Goal: Information Seeking & Learning: Learn about a topic

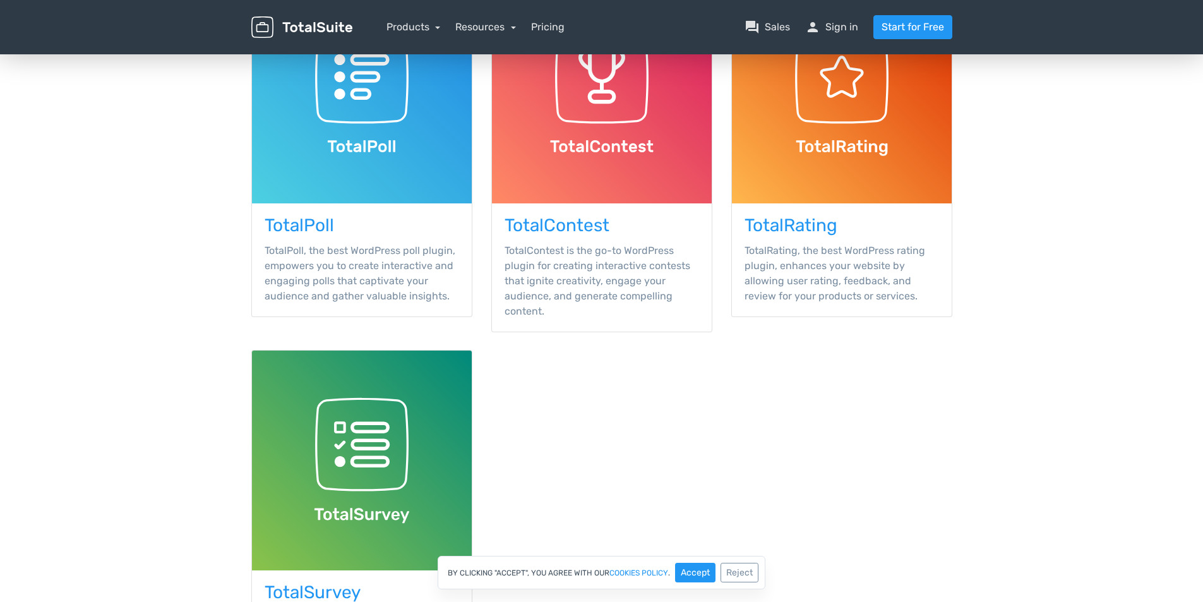
scroll to position [253, 0]
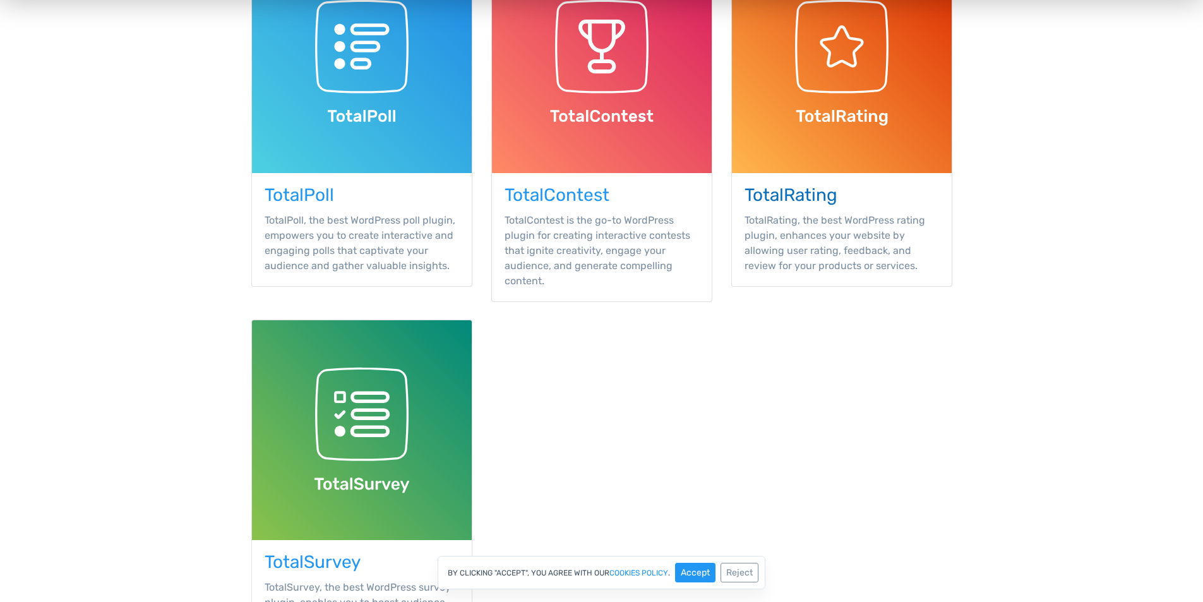
click at [776, 91] on img at bounding box center [842, 63] width 220 height 220
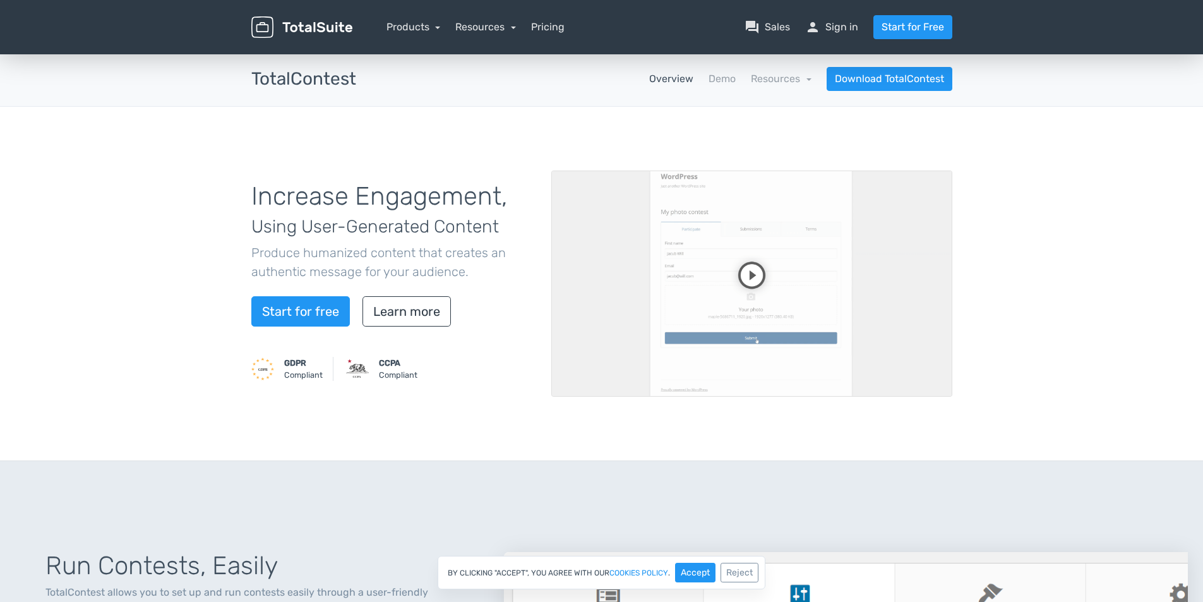
click at [750, 231] on video at bounding box center [751, 284] width 401 height 226
click at [916, 363] on video at bounding box center [751, 284] width 401 height 226
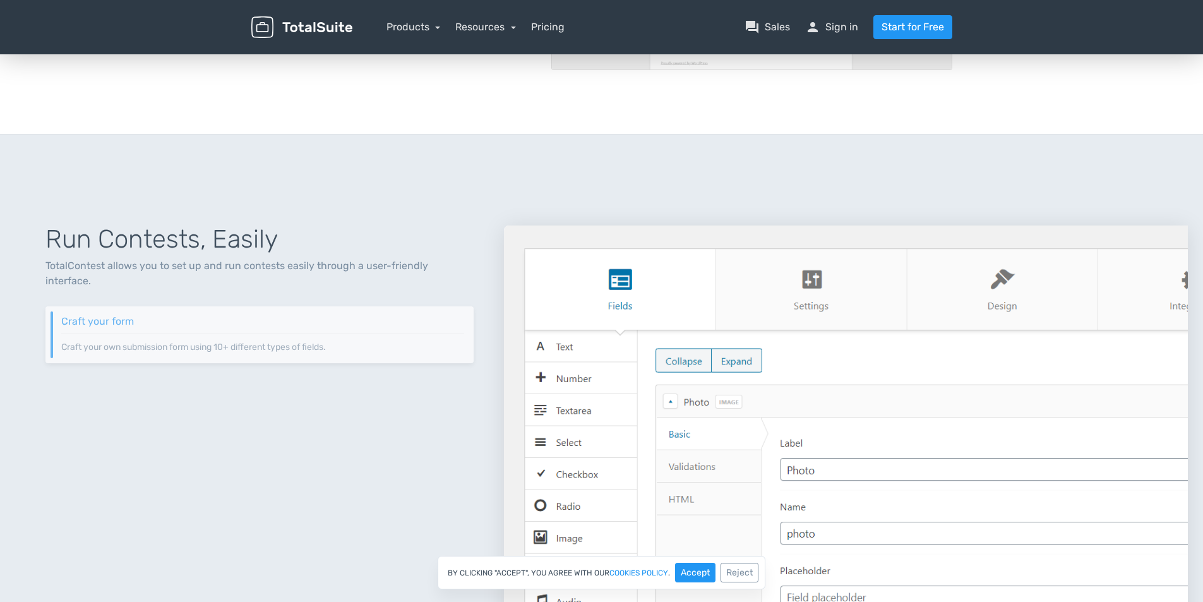
scroll to position [379, 0]
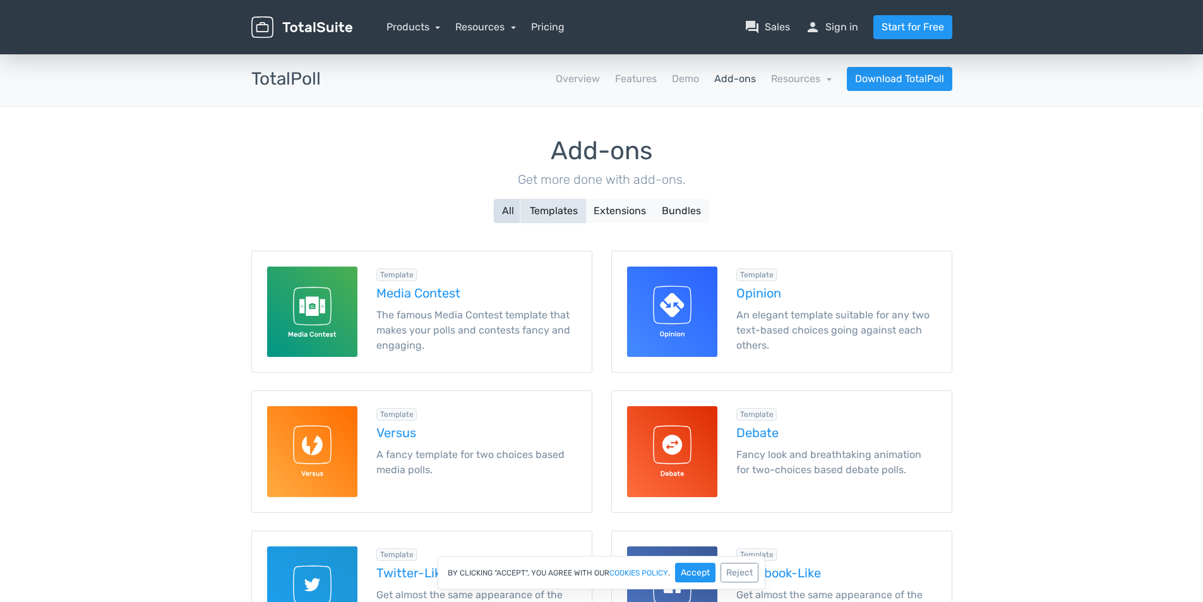
click at [549, 213] on button "Templates" at bounding box center [554, 211] width 64 height 24
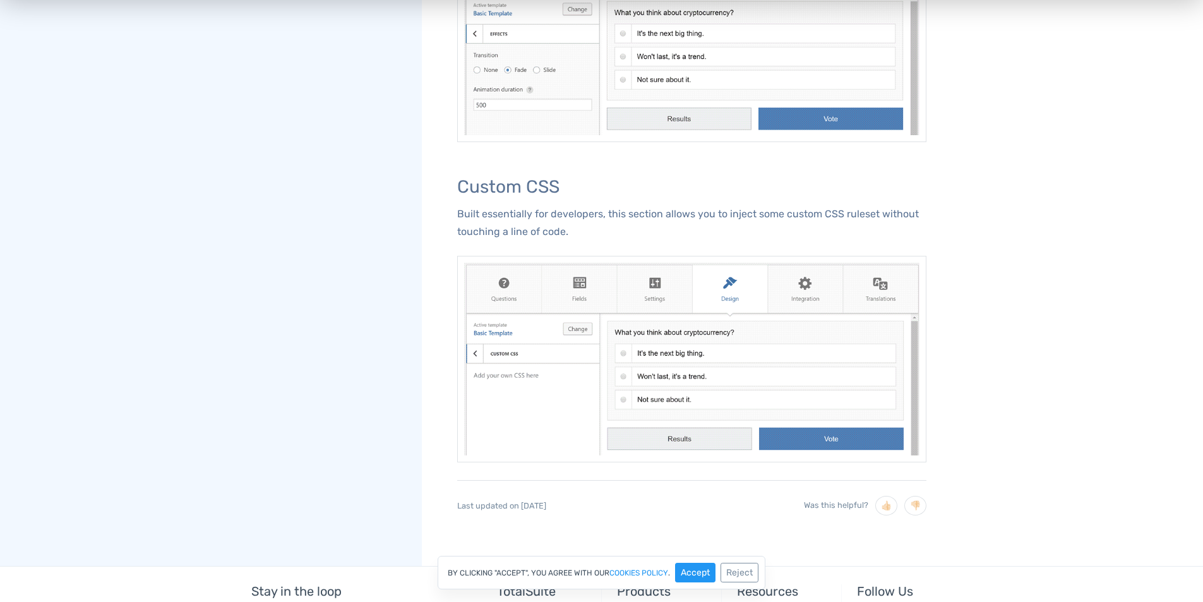
scroll to position [2657, 0]
